Goal: Information Seeking & Learning: Find specific fact

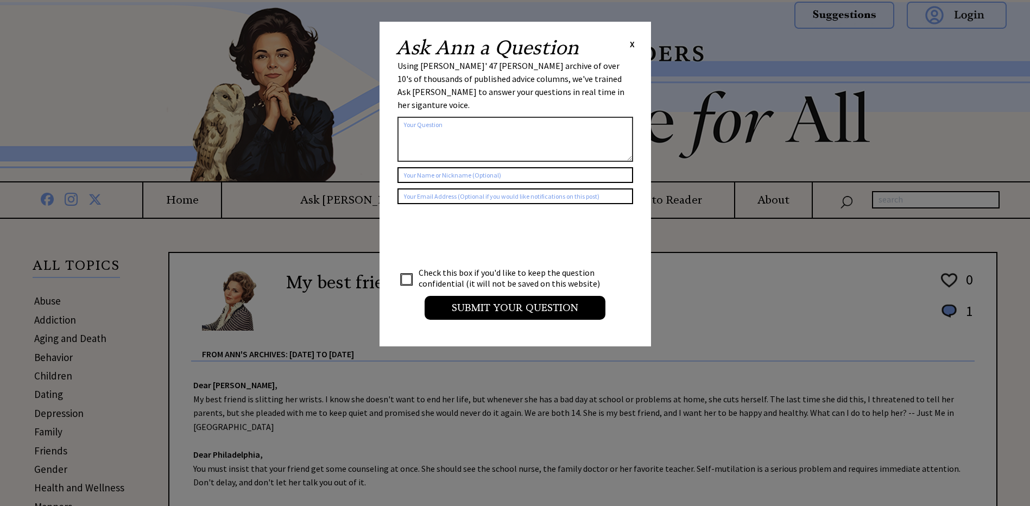
click at [630, 42] on span "X" at bounding box center [632, 44] width 5 height 11
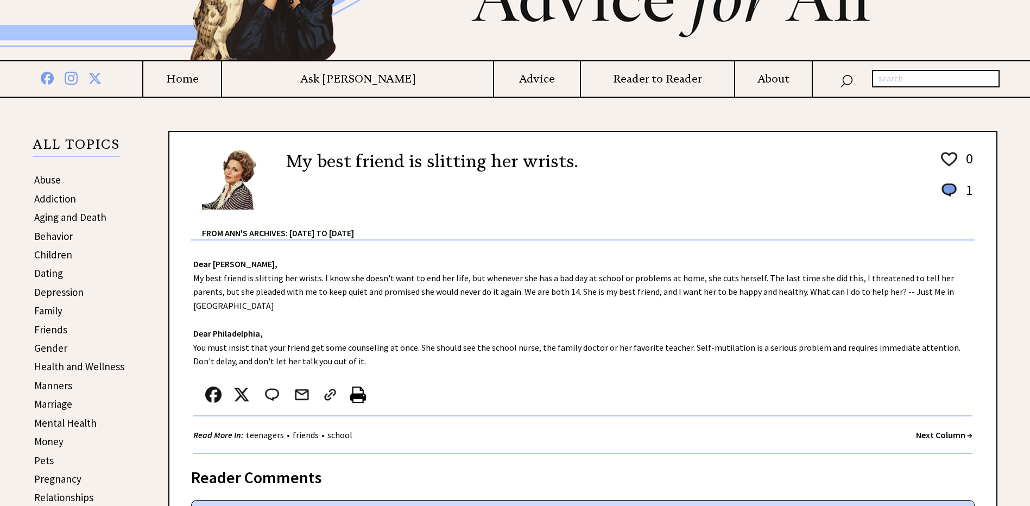
scroll to position [54, 0]
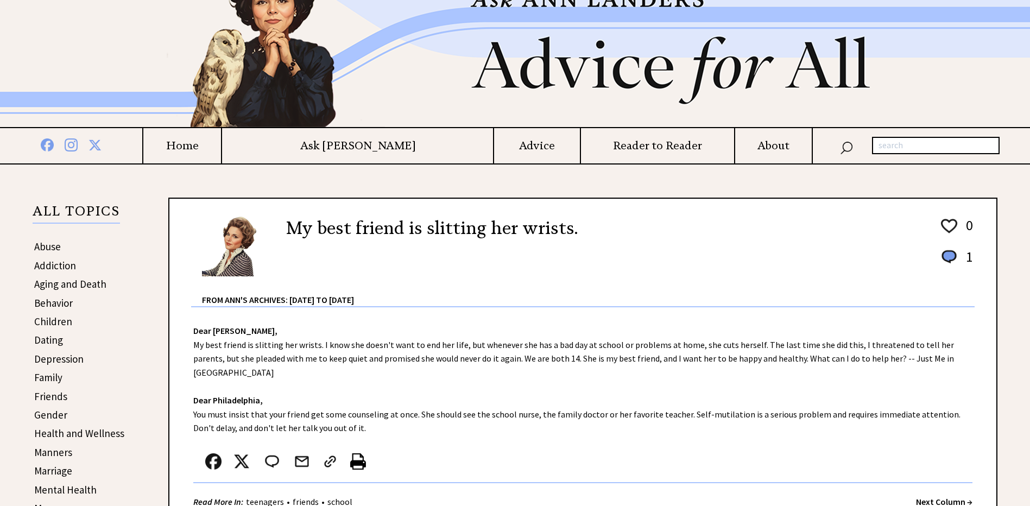
click at [934, 143] on input "text" at bounding box center [936, 145] width 128 height 17
type input "tanning salon"
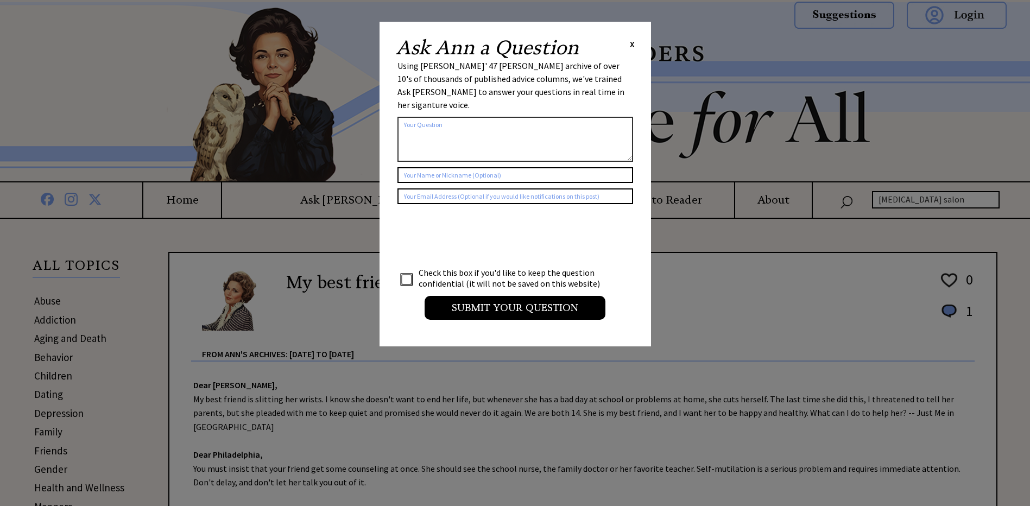
scroll to position [54, 0]
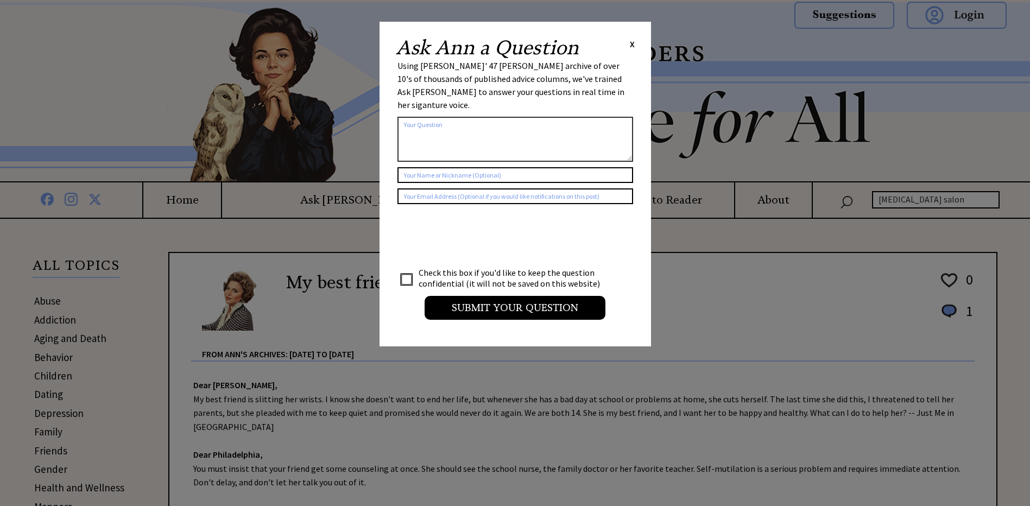
click at [629, 41] on div "Ask Ann a Question X" at bounding box center [515, 48] width 239 height 20
click at [630, 41] on span "X" at bounding box center [632, 44] width 5 height 11
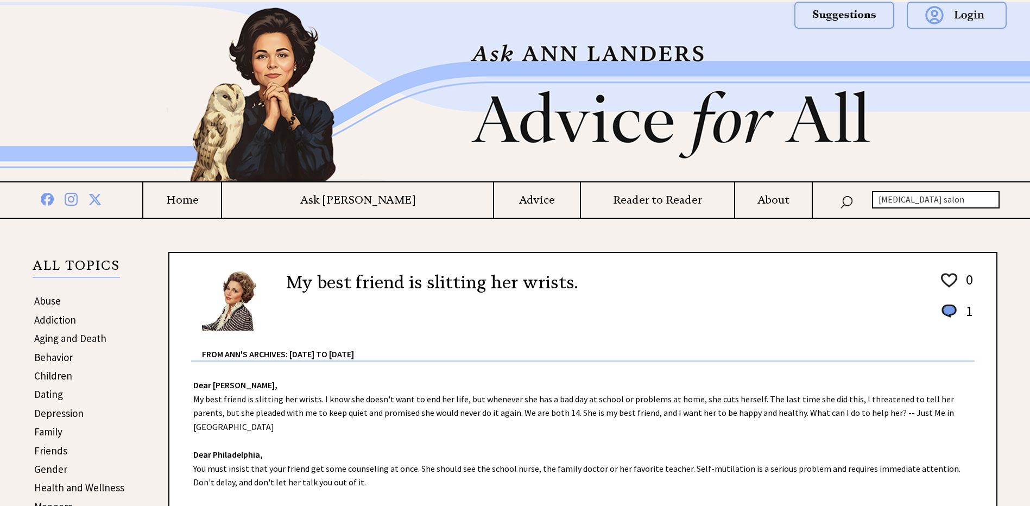
click at [221, 198] on h4 "Home" at bounding box center [182, 200] width 78 height 14
click at [494, 200] on h4 "Advice" at bounding box center [536, 200] width 85 height 14
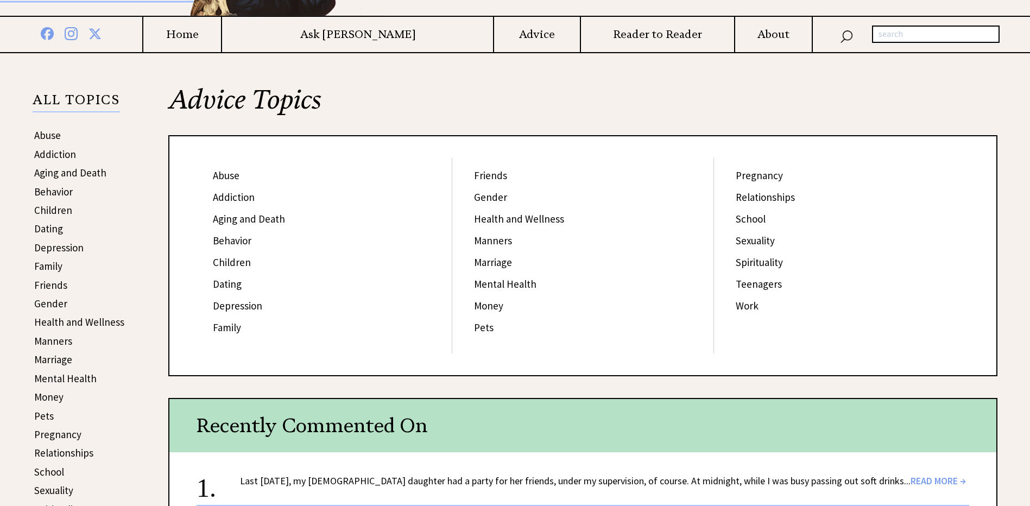
scroll to position [163, 0]
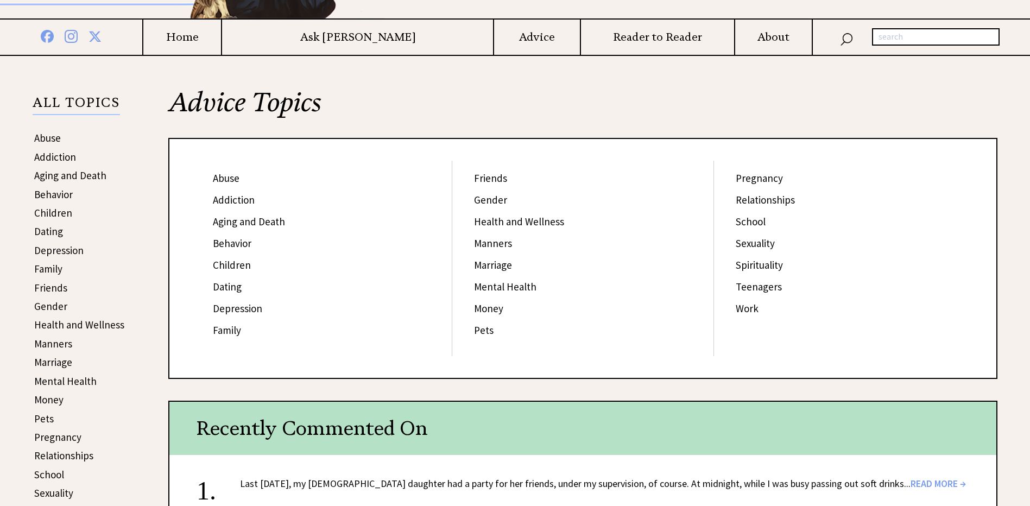
click at [237, 203] on link "Addiction" at bounding box center [234, 199] width 42 height 13
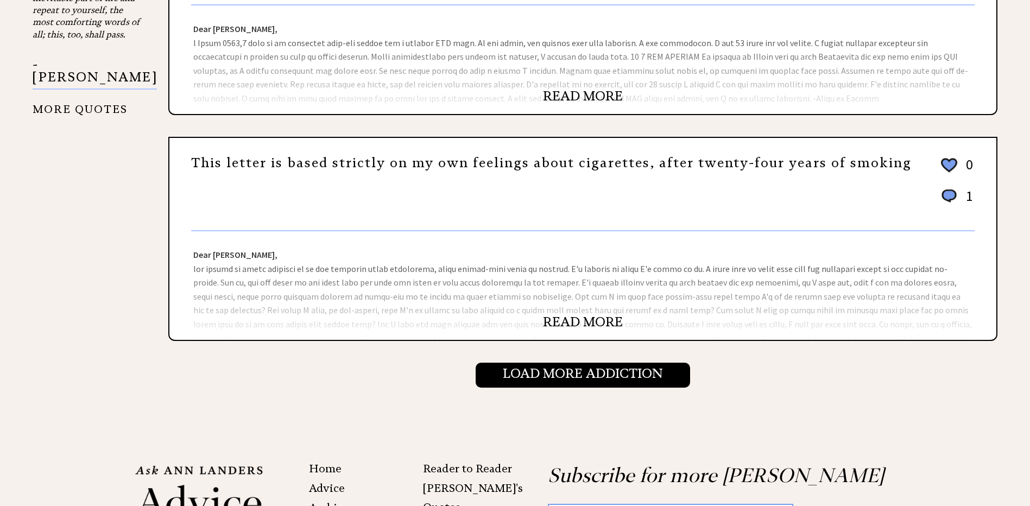
scroll to position [1086, 0]
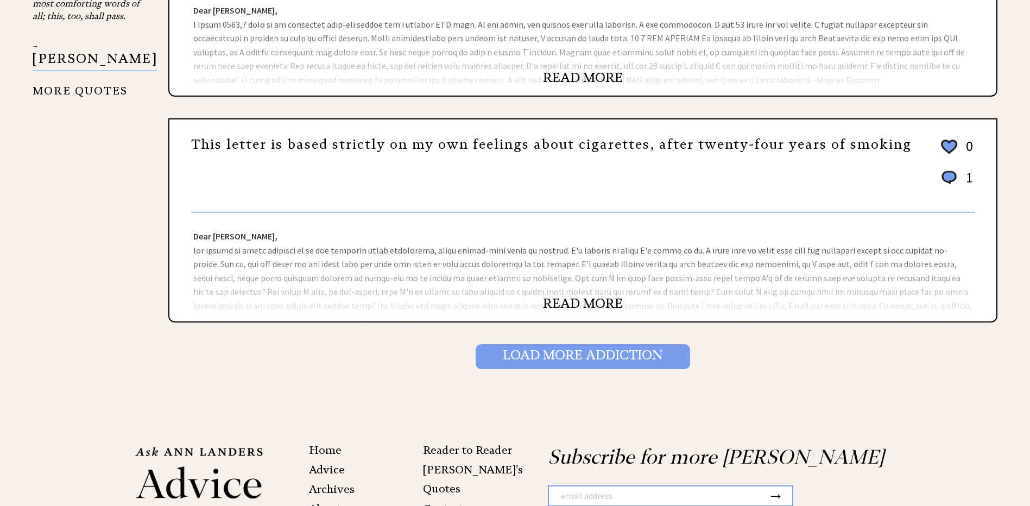
click at [639, 358] on input "Load More Addiction" at bounding box center [583, 356] width 214 height 25
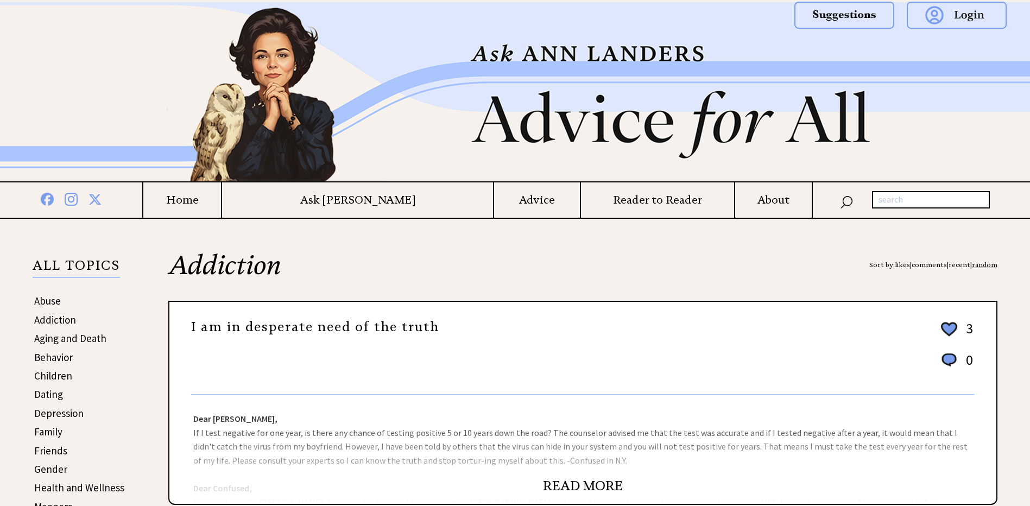
click at [960, 261] on link "recent" at bounding box center [960, 265] width 22 height 8
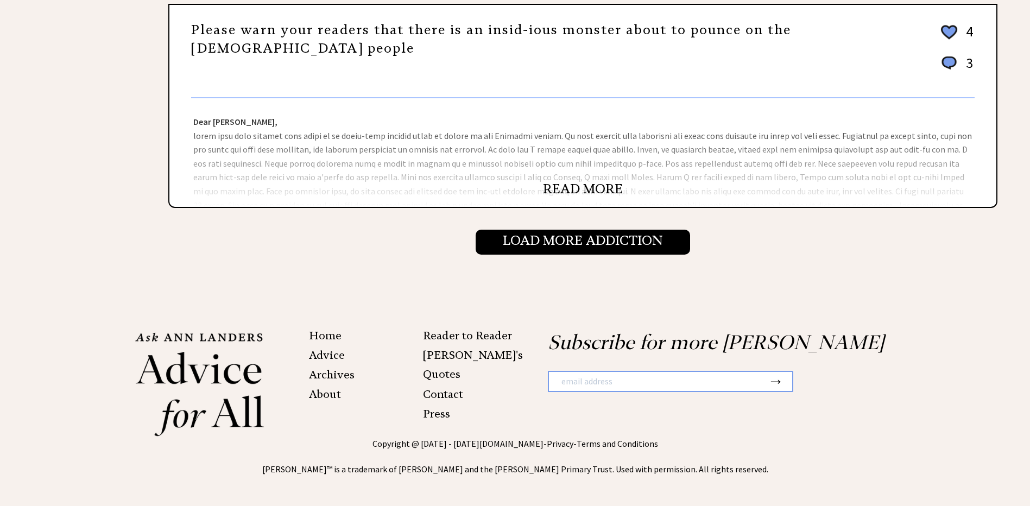
scroll to position [1202, 0]
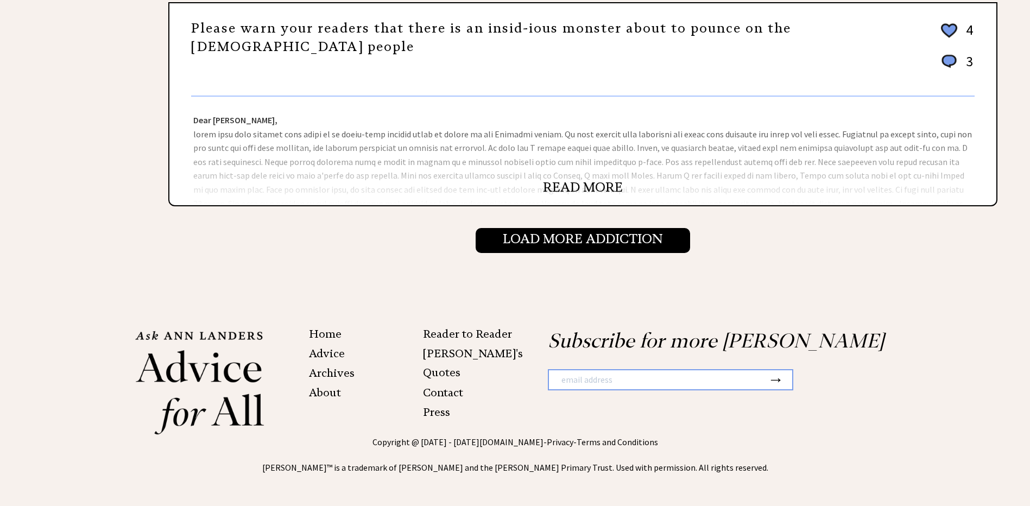
click at [344, 374] on link "Archives" at bounding box center [332, 373] width 46 height 13
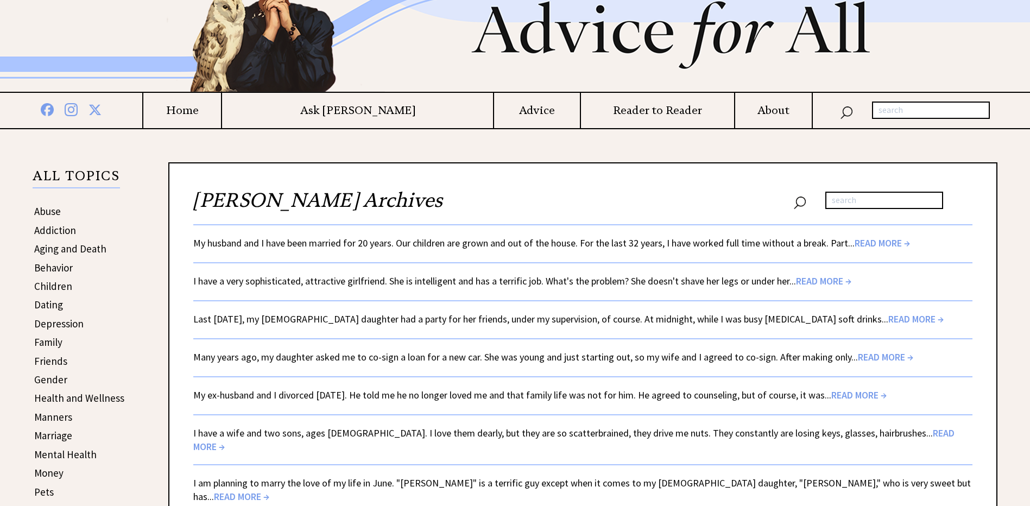
scroll to position [109, 0]
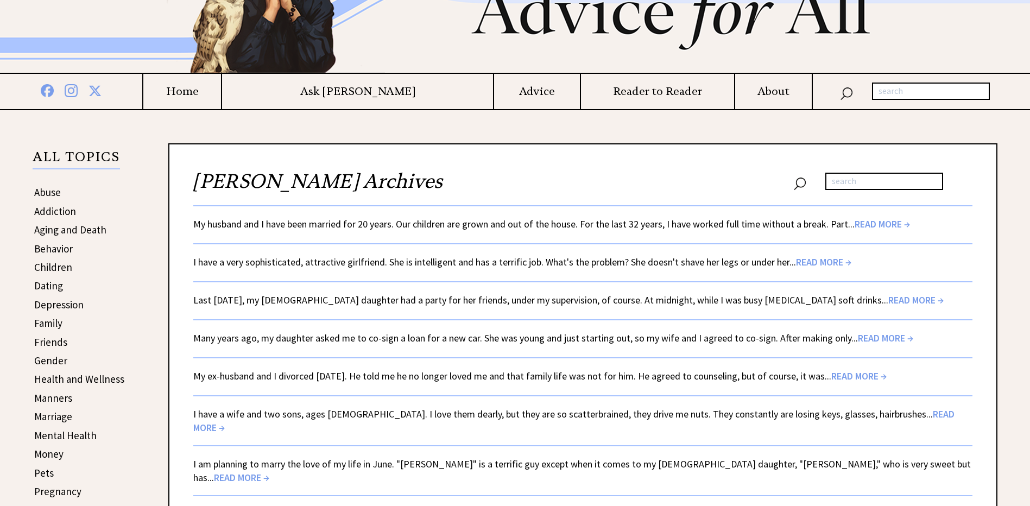
click at [879, 180] on input "text" at bounding box center [884, 181] width 118 height 17
type input "[MEDICAL_DATA] salon"
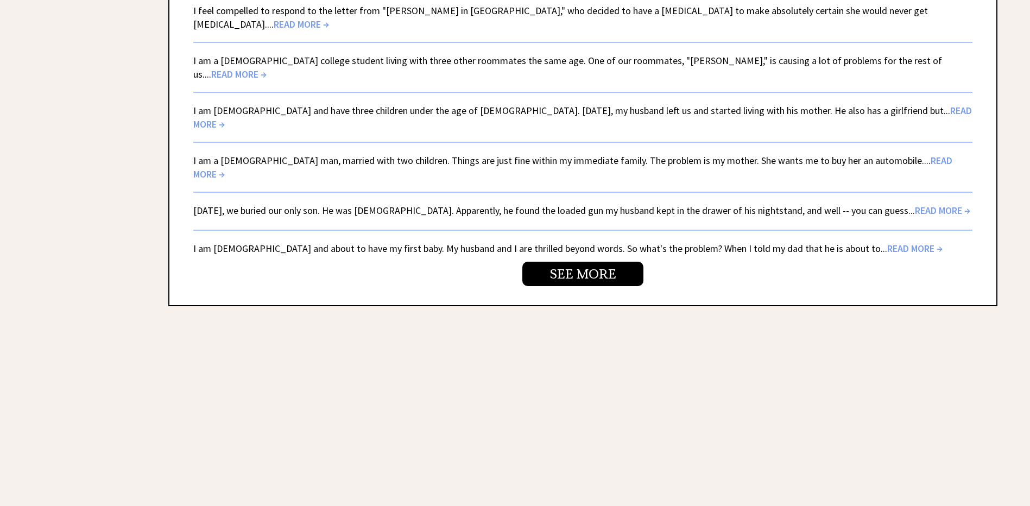
scroll to position [2115, 0]
click at [591, 260] on link "SEE MORE" at bounding box center [582, 272] width 121 height 24
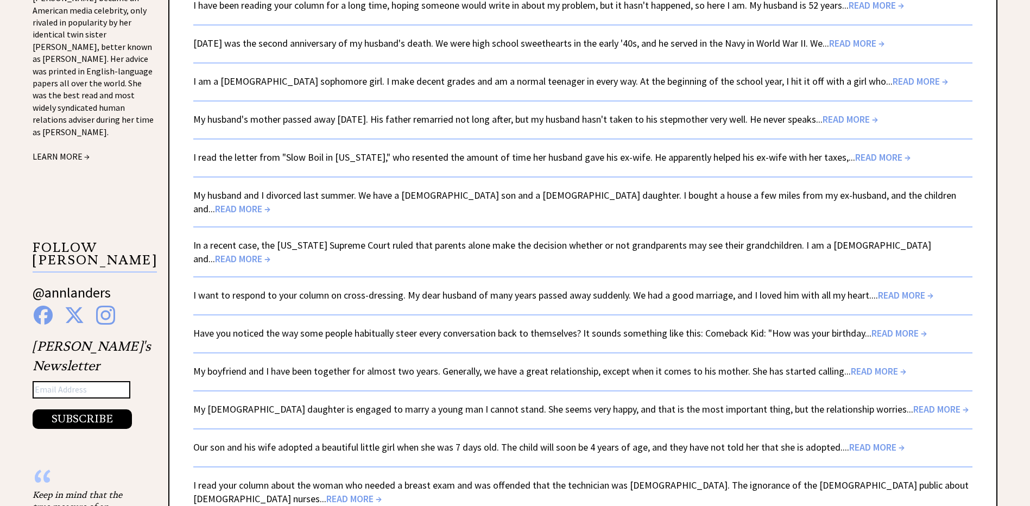
scroll to position [1140, 0]
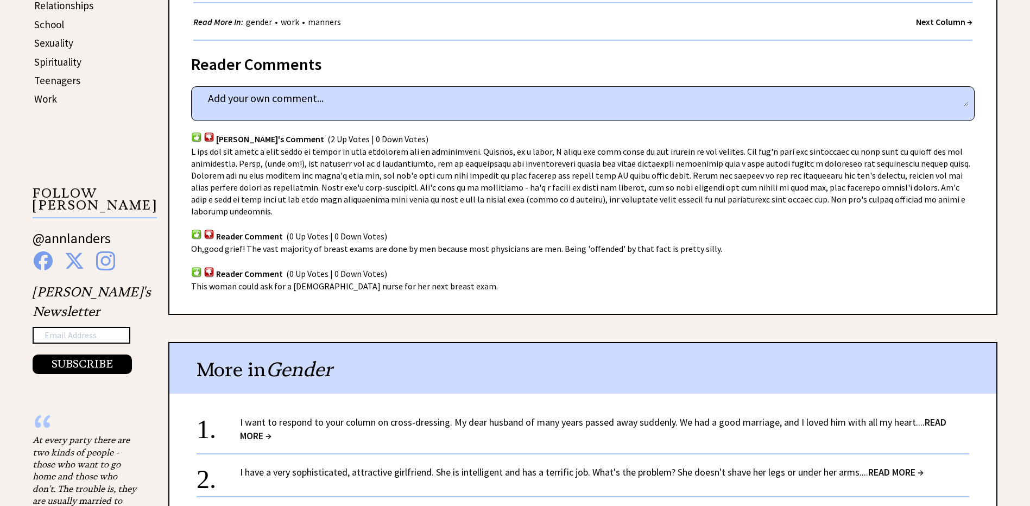
scroll to position [869, 0]
